Goal: Information Seeking & Learning: Learn about a topic

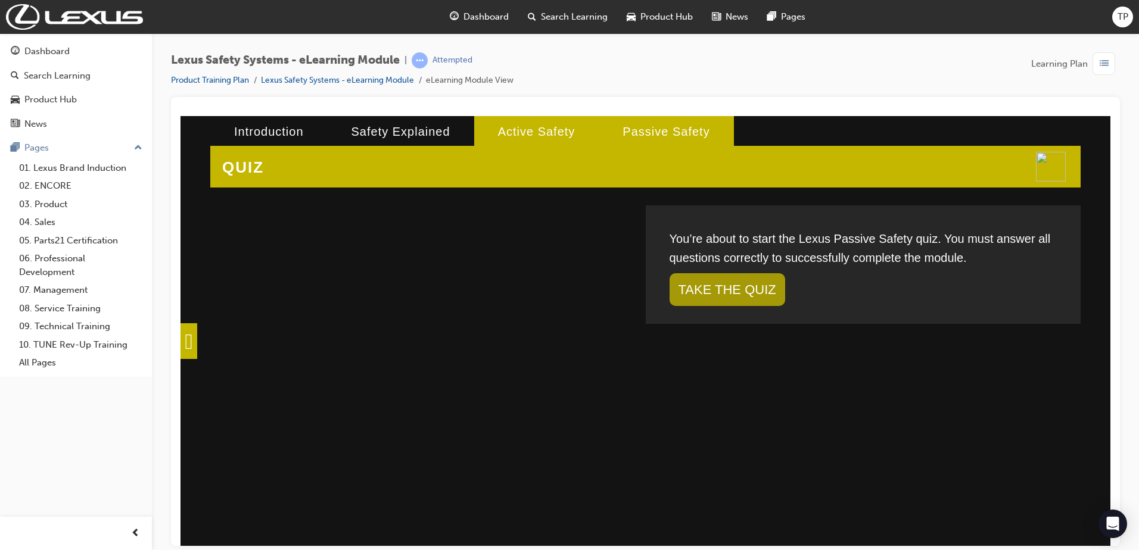
click at [493, 123] on li "Active Safety" at bounding box center [536, 131] width 125 height 31
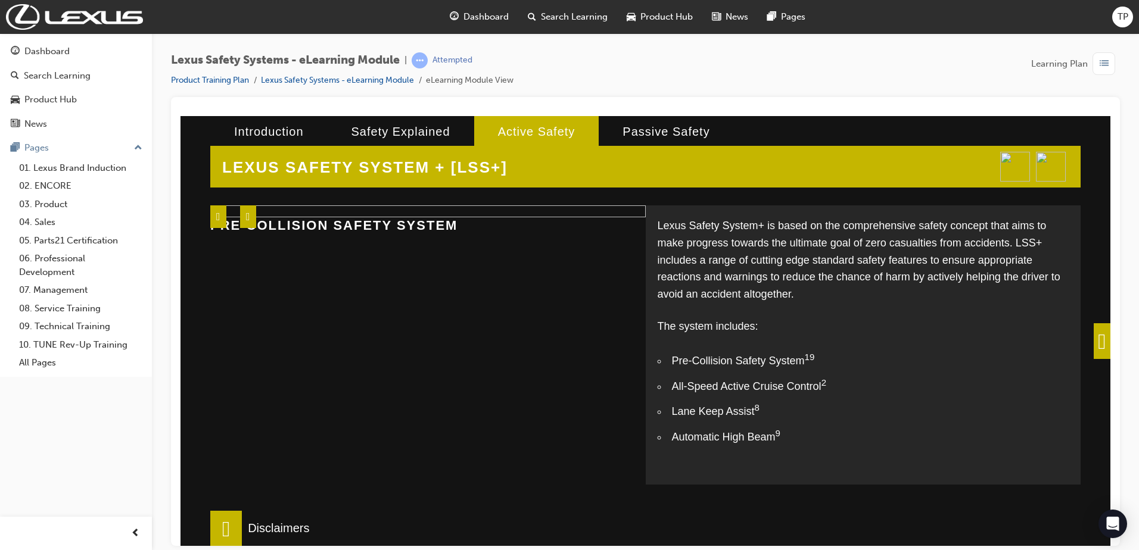
scroll to position [40, 0]
click at [1096, 347] on span at bounding box center [1101, 341] width 17 height 36
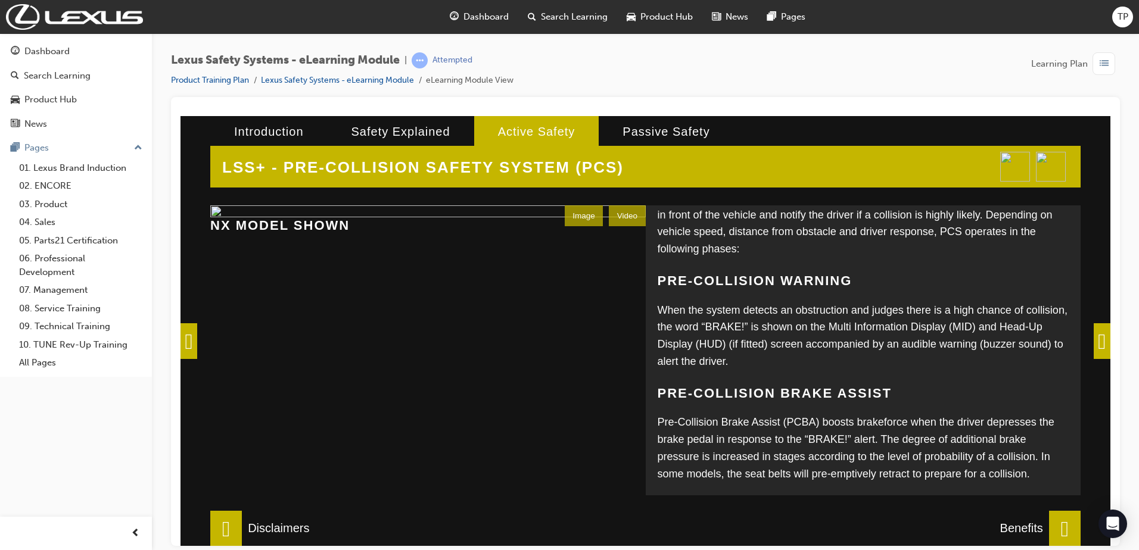
scroll to position [154, 0]
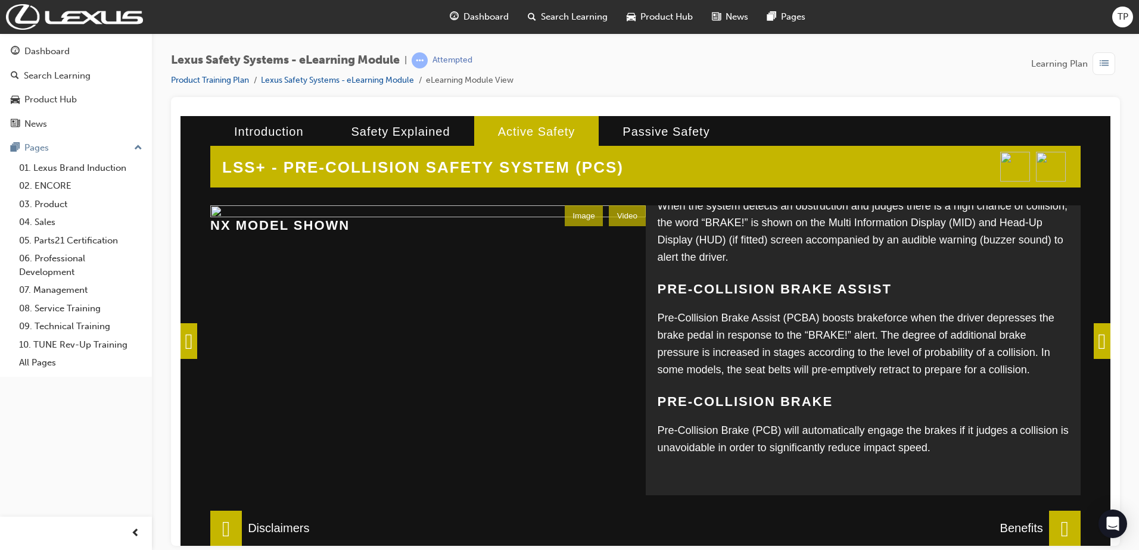
click at [1093, 334] on span at bounding box center [1101, 341] width 17 height 36
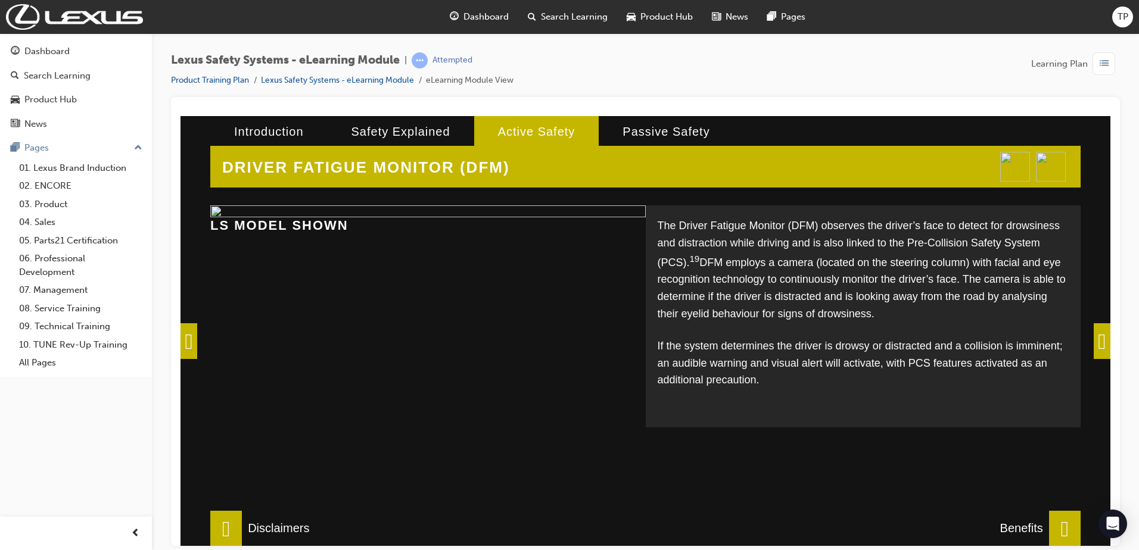
click at [1096, 337] on span at bounding box center [1101, 341] width 17 height 36
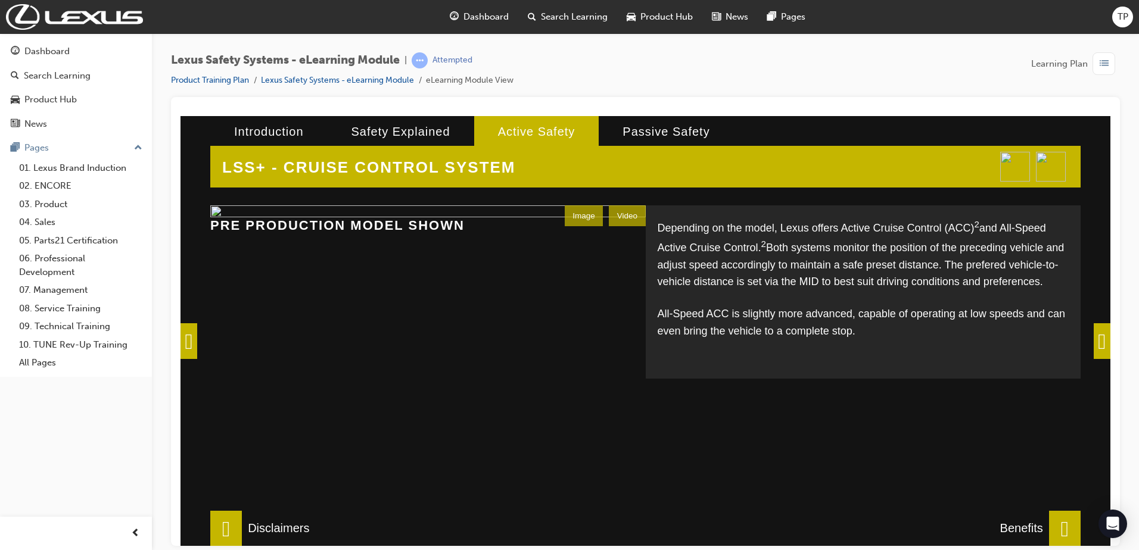
click at [1093, 339] on span at bounding box center [1101, 341] width 17 height 36
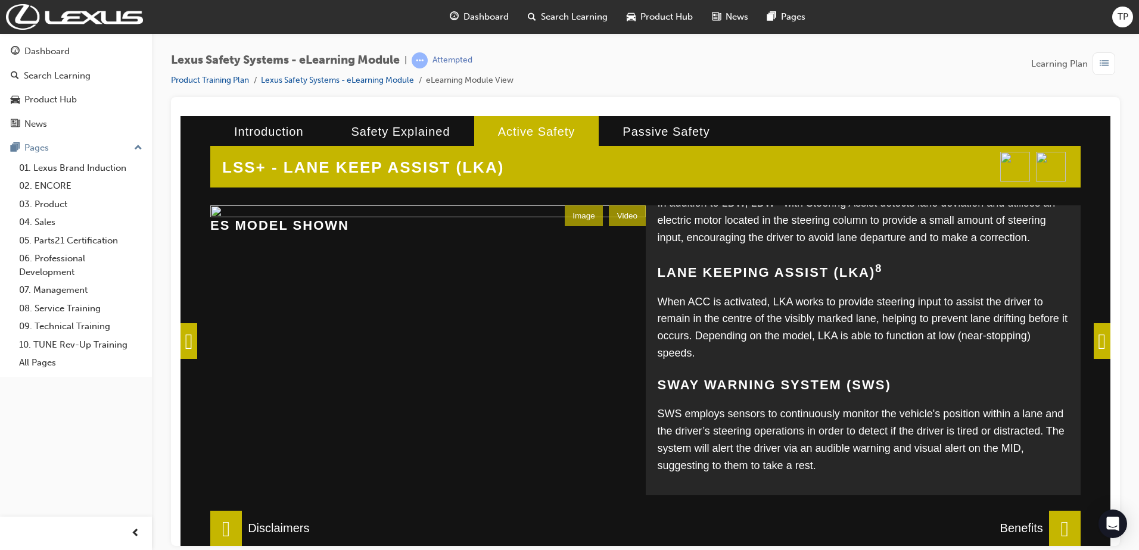
scroll to position [276, 0]
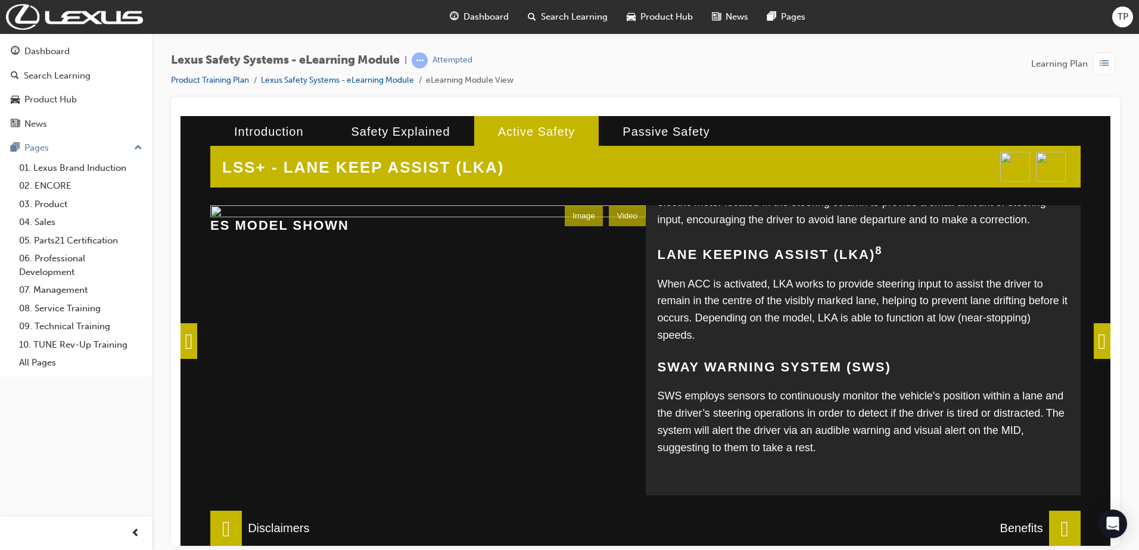
click at [1097, 341] on span at bounding box center [1101, 341] width 17 height 36
